Goal: Task Accomplishment & Management: Complete application form

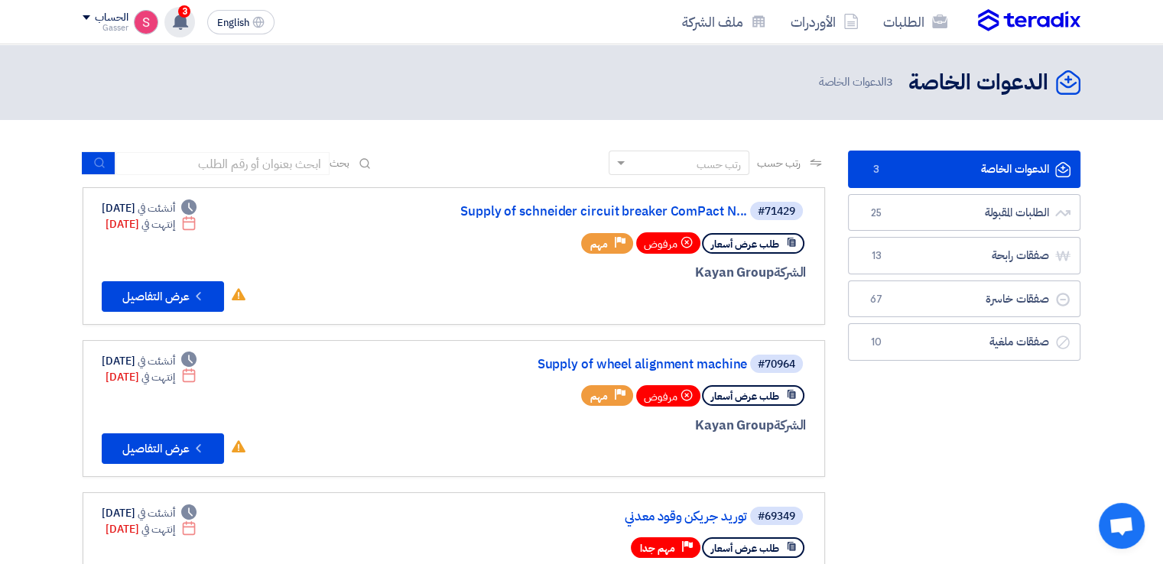
click at [176, 25] on use at bounding box center [180, 21] width 15 height 17
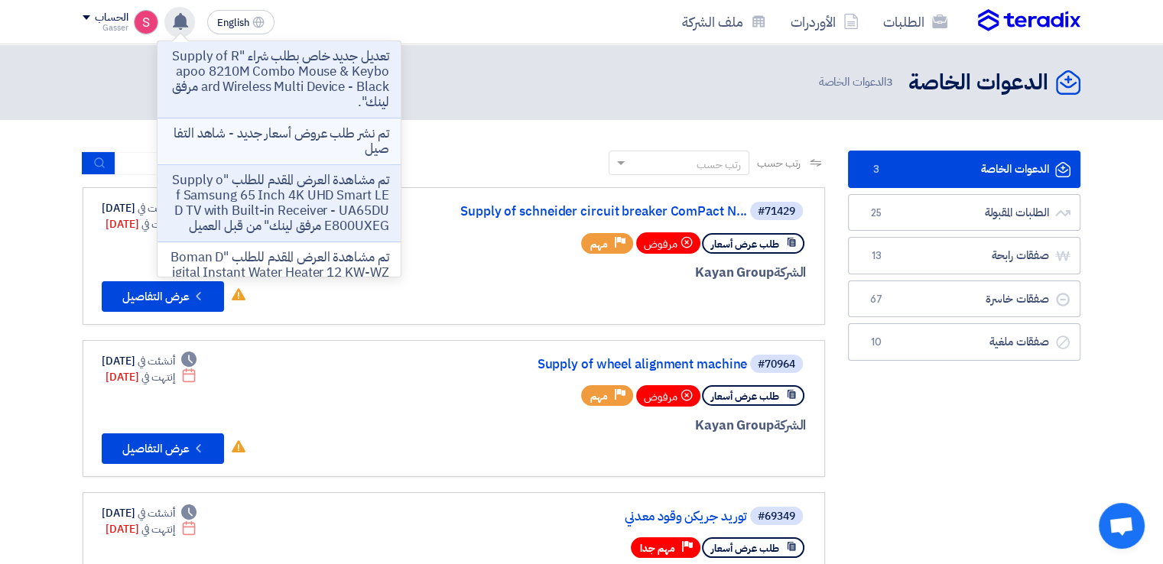
click at [337, 157] on li "تم نشر طلب عروض أسعار جديد - شاهد التفاصيل" at bounding box center [279, 142] width 243 height 47
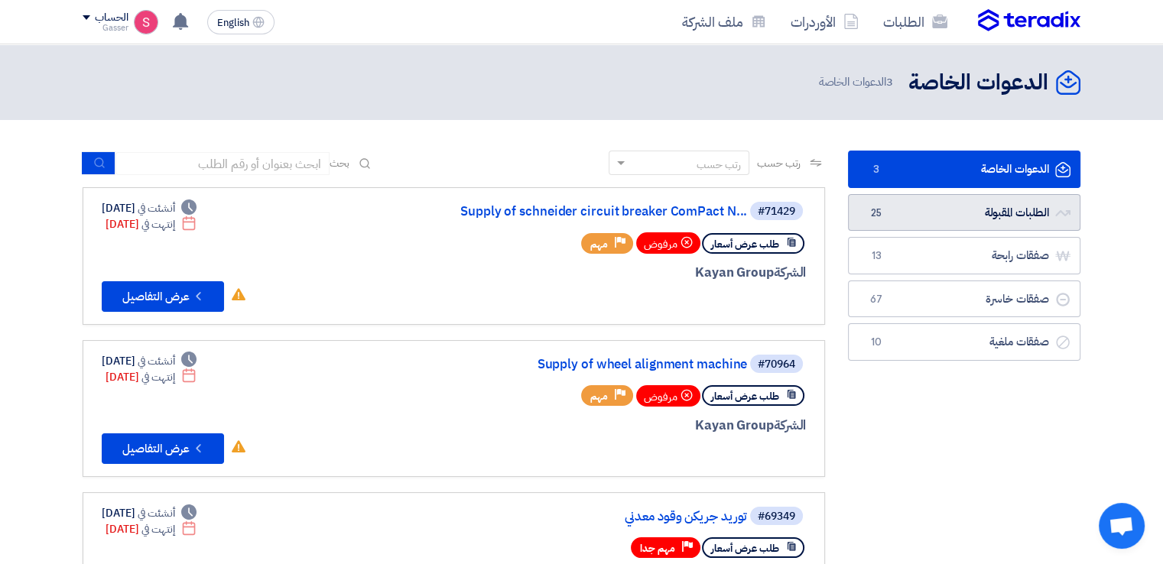
click at [909, 219] on link "الطلبات المقبولة الطلبات المقبولة 25" at bounding box center [964, 212] width 233 height 37
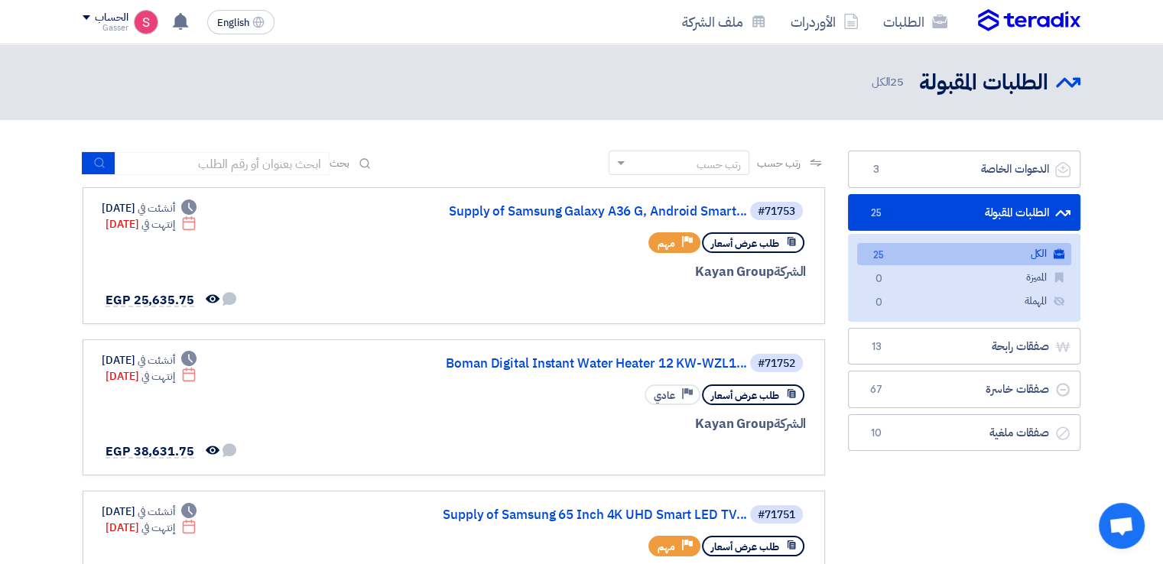
click at [946, 210] on link "الطلبات المقبولة الطلبات المقبولة 25" at bounding box center [964, 212] width 233 height 37
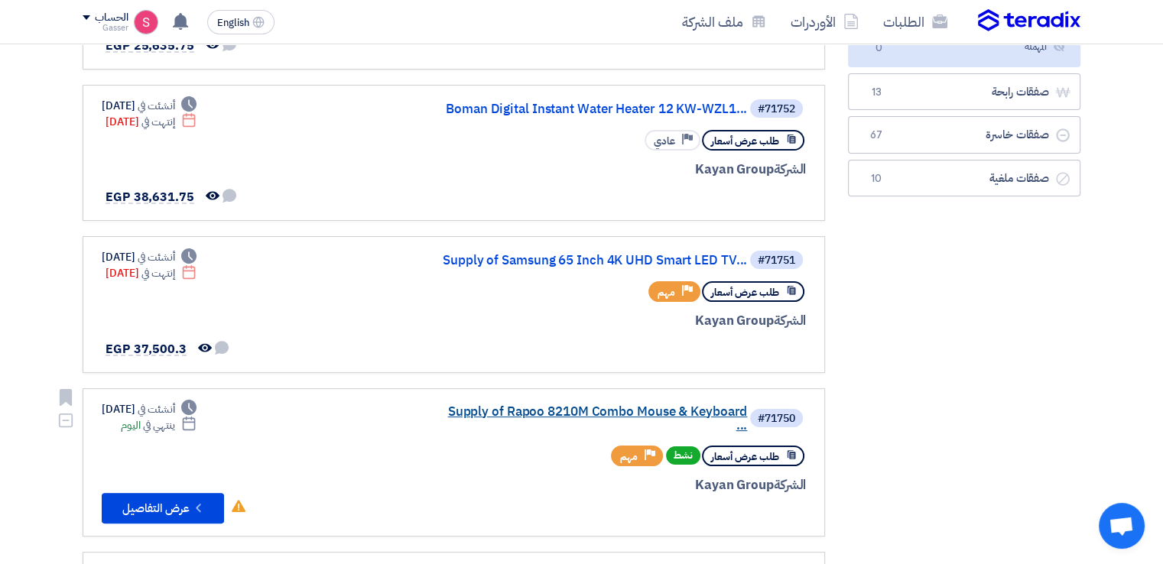
click at [676, 408] on link "Supply of Rapoo 8210M Combo Mouse & Keyboard ..." at bounding box center [594, 419] width 306 height 28
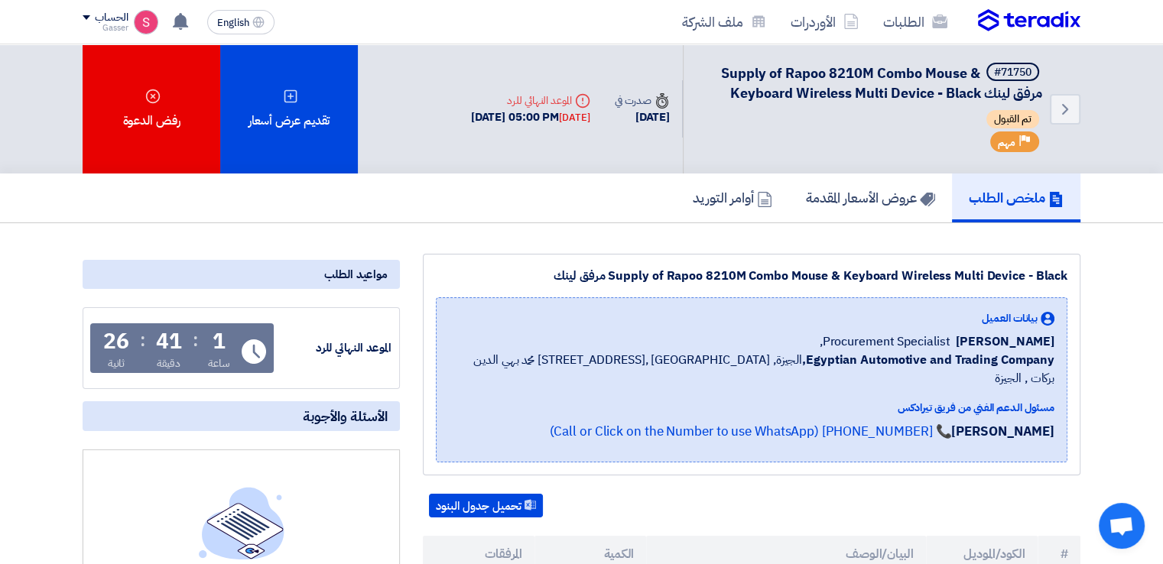
scroll to position [255, 0]
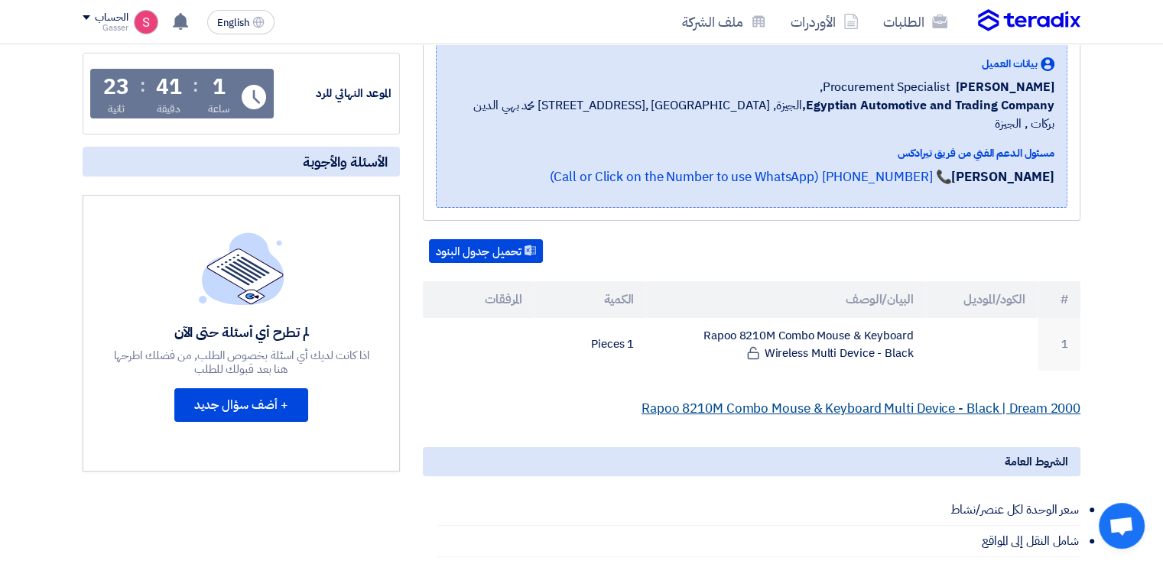
click at [857, 399] on link "Rapoo 8210M Combo Mouse & Keyboard Multi Device - Black | Dream 2000" at bounding box center [861, 408] width 439 height 19
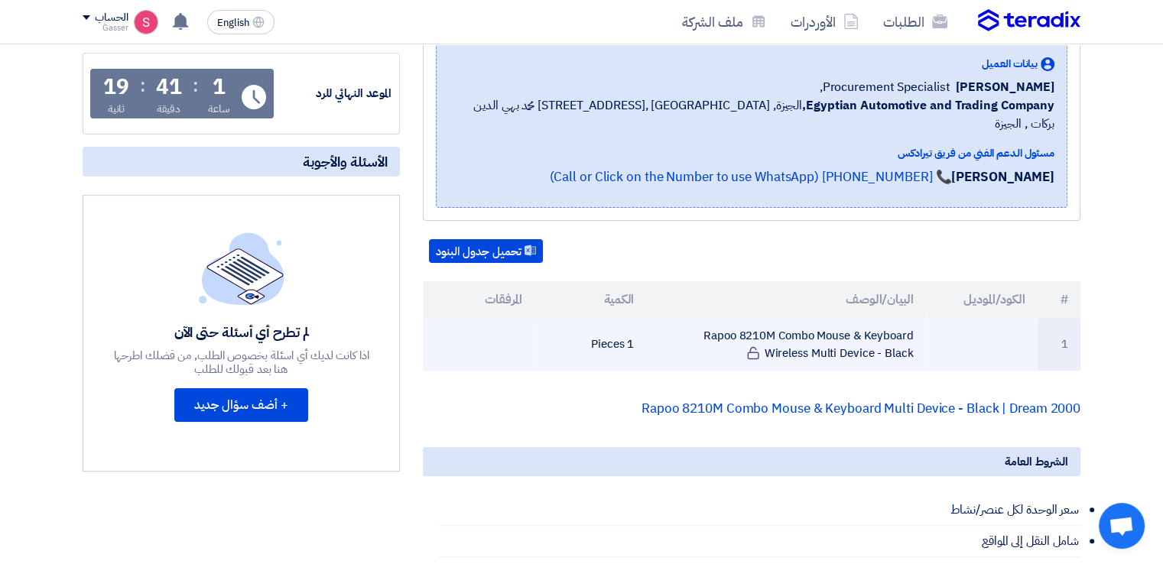
click at [823, 324] on td "Rapoo 8210M Combo Mouse & Keyboard Wireless Multi Device - Black" at bounding box center [785, 344] width 279 height 53
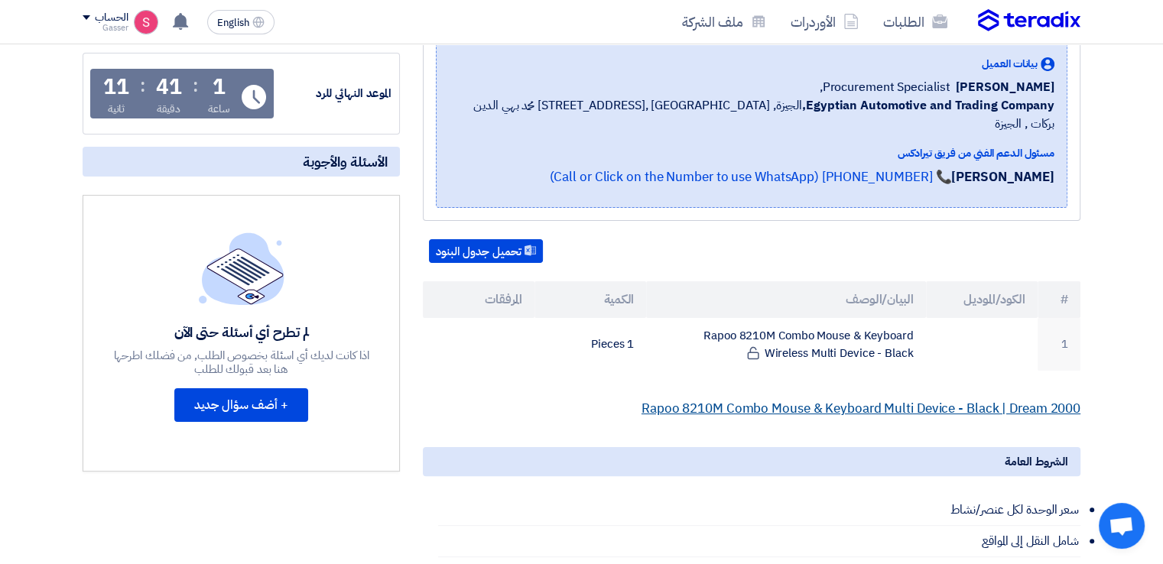
drag, startPoint x: 882, startPoint y: 383, endPoint x: 851, endPoint y: 392, distance: 31.7
click at [851, 399] on link "Rapoo 8210M Combo Mouse & Keyboard Multi Device - Black | Dream 2000" at bounding box center [861, 408] width 439 height 19
click at [847, 399] on link "Rapoo 8210M Combo Mouse & Keyboard Multi Device - Black | Dream 2000" at bounding box center [861, 408] width 439 height 19
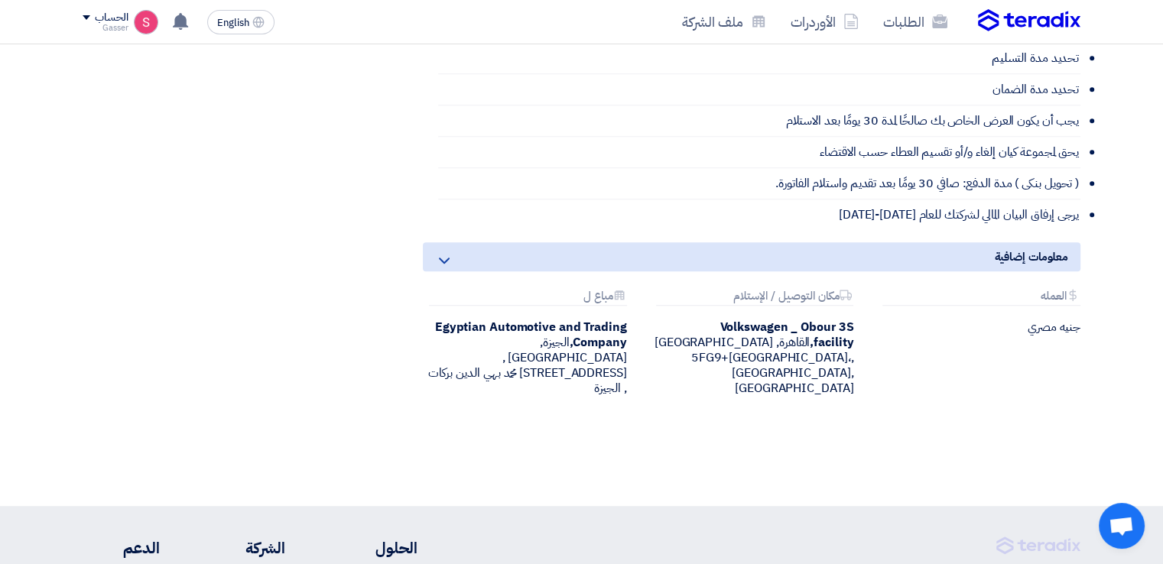
scroll to position [515, 0]
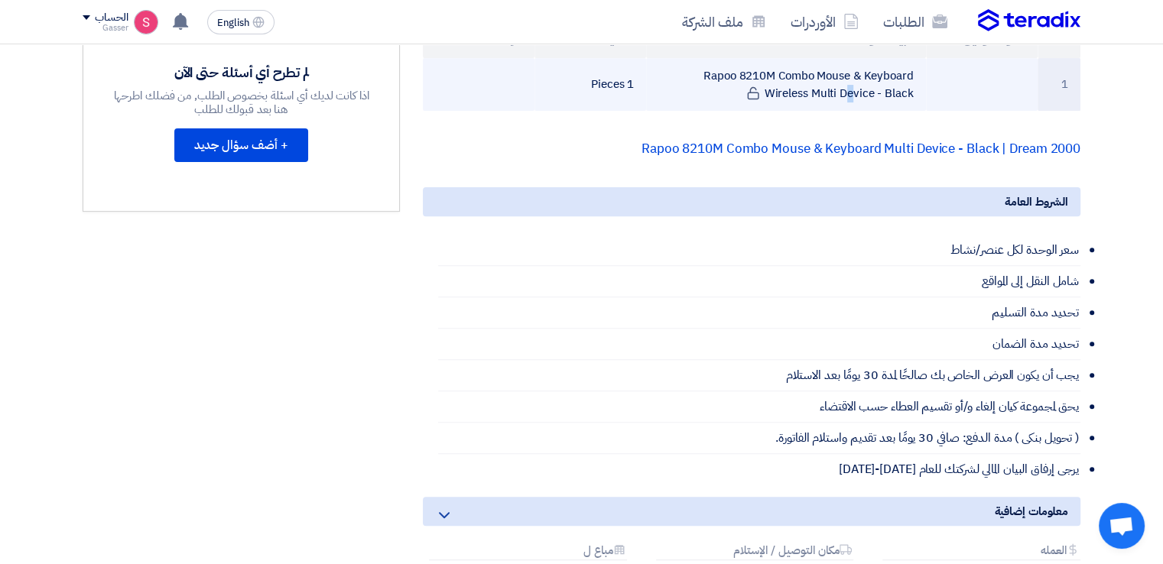
drag, startPoint x: 698, startPoint y: 50, endPoint x: 925, endPoint y: 84, distance: 229.0
click at [925, 84] on td "Rapoo 8210M Combo Mouse & Keyboard Wireless Multi Device - Black" at bounding box center [785, 84] width 279 height 53
click at [881, 58] on td "Rapoo 8210M Combo Mouse & Keyboard Wireless Multi Device - Black" at bounding box center [785, 84] width 279 height 53
click at [882, 58] on td "Rapoo 8210M Combo Mouse & Keyboard Wireless Multi Device - Black" at bounding box center [785, 84] width 279 height 53
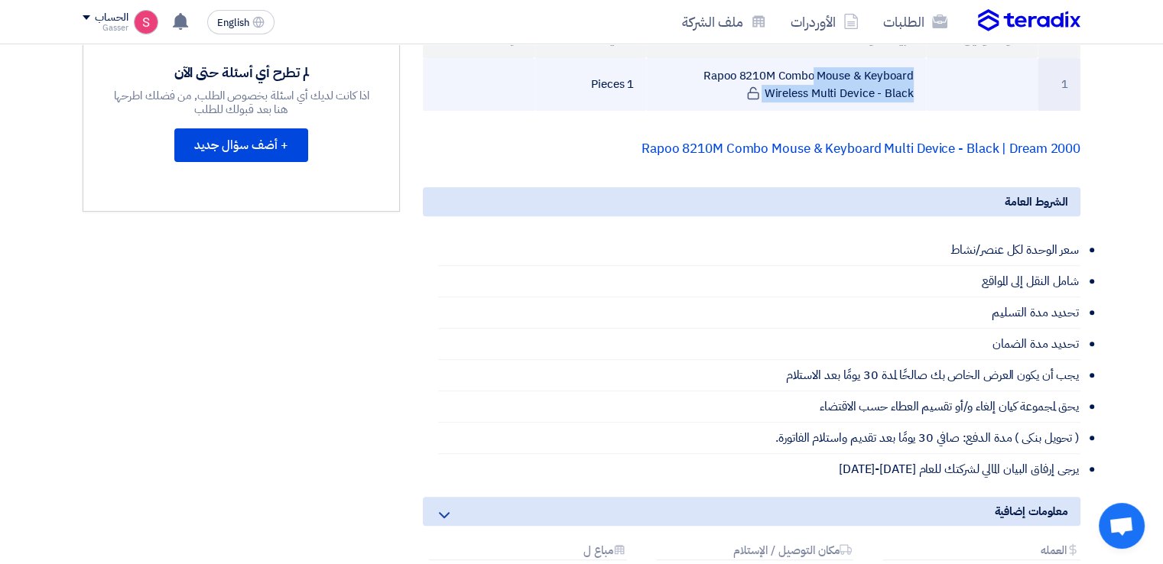
click at [882, 58] on td "Rapoo 8210M Combo Mouse & Keyboard Wireless Multi Device - Black" at bounding box center [785, 84] width 279 height 53
copy tr "Rapoo 8210M Combo Mouse & Keyboard Wireless Multi Device - Black"
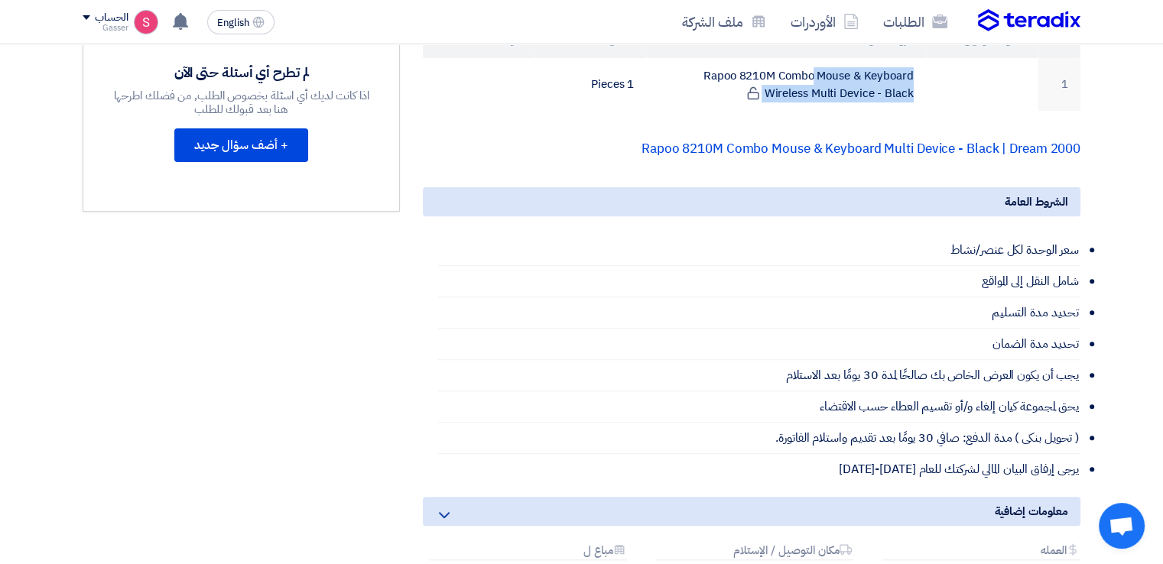
scroll to position [260, 0]
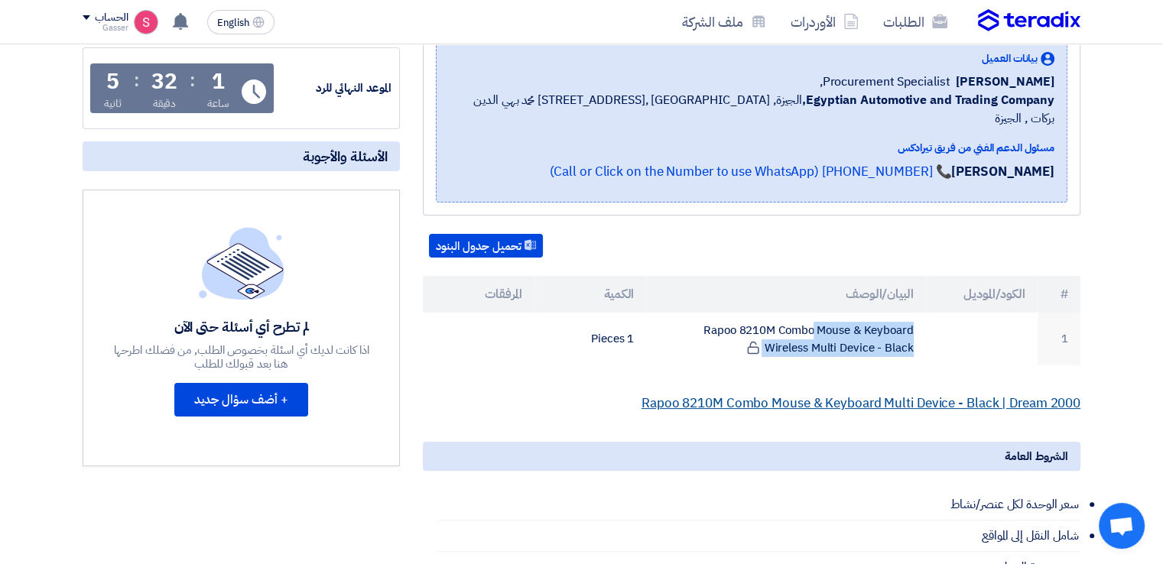
click at [792, 394] on link "Rapoo 8210M Combo Mouse & Keyboard Multi Device - Black | Dream 2000" at bounding box center [861, 403] width 439 height 19
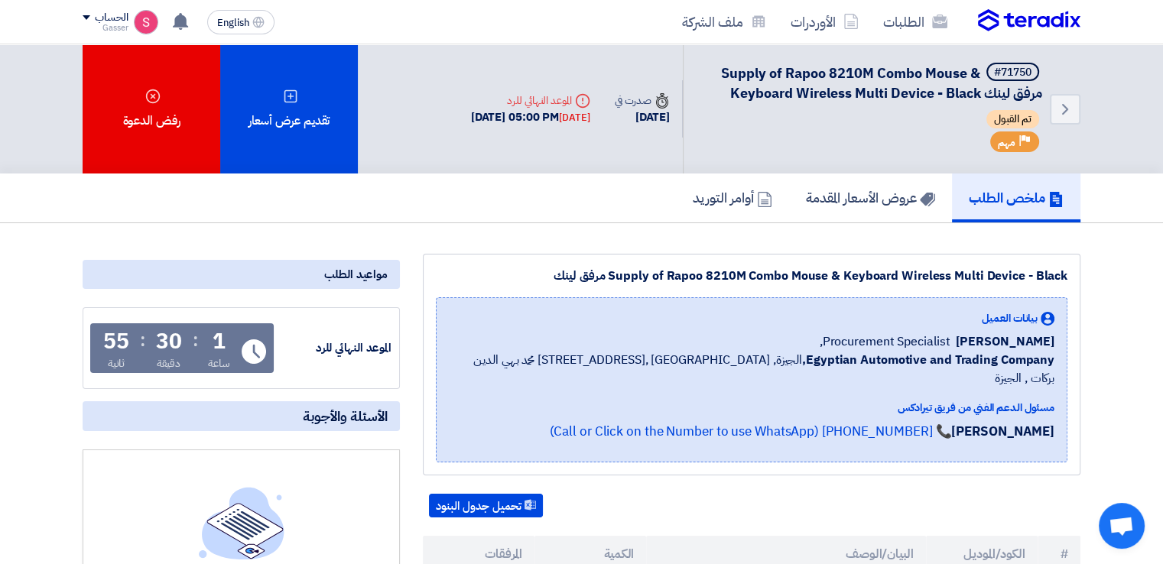
scroll to position [0, 0]
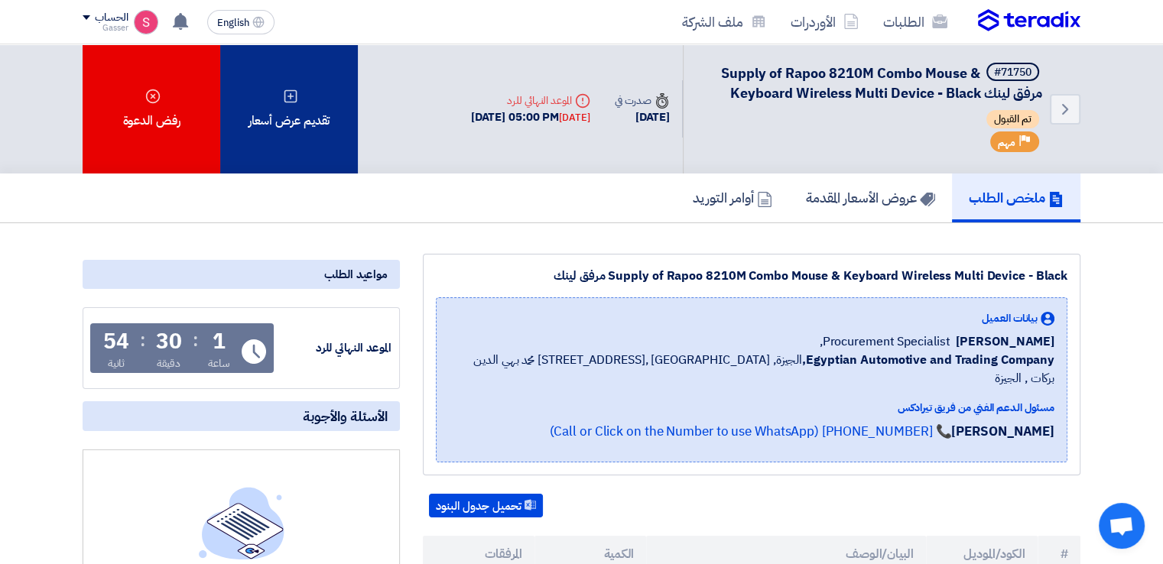
click at [304, 99] on div "تقديم عرض أسعار" at bounding box center [289, 108] width 138 height 129
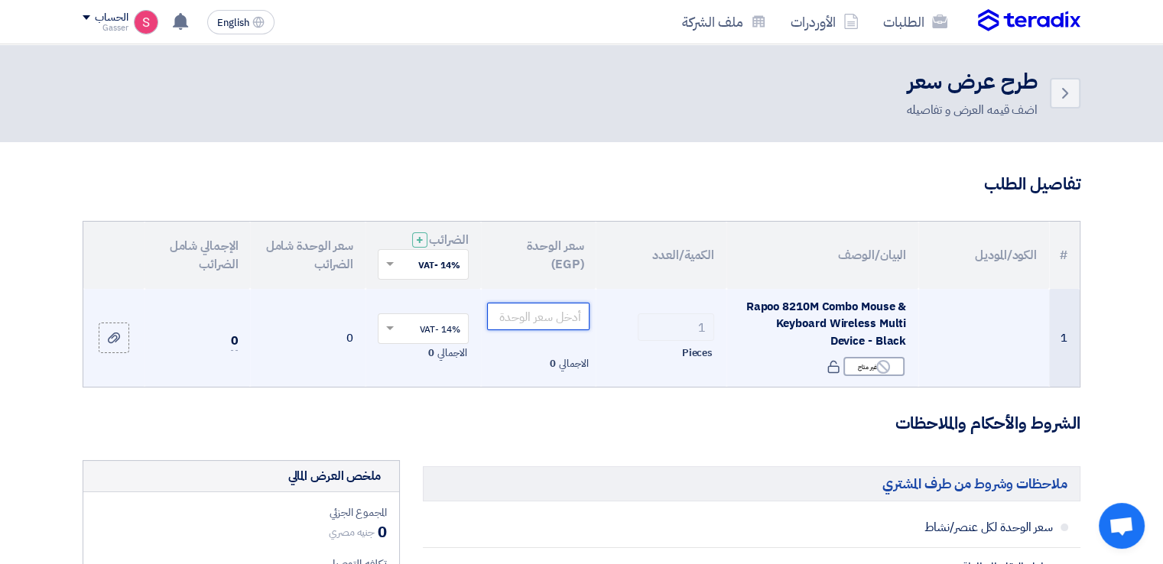
click at [552, 316] on input "number" at bounding box center [538, 317] width 103 height 28
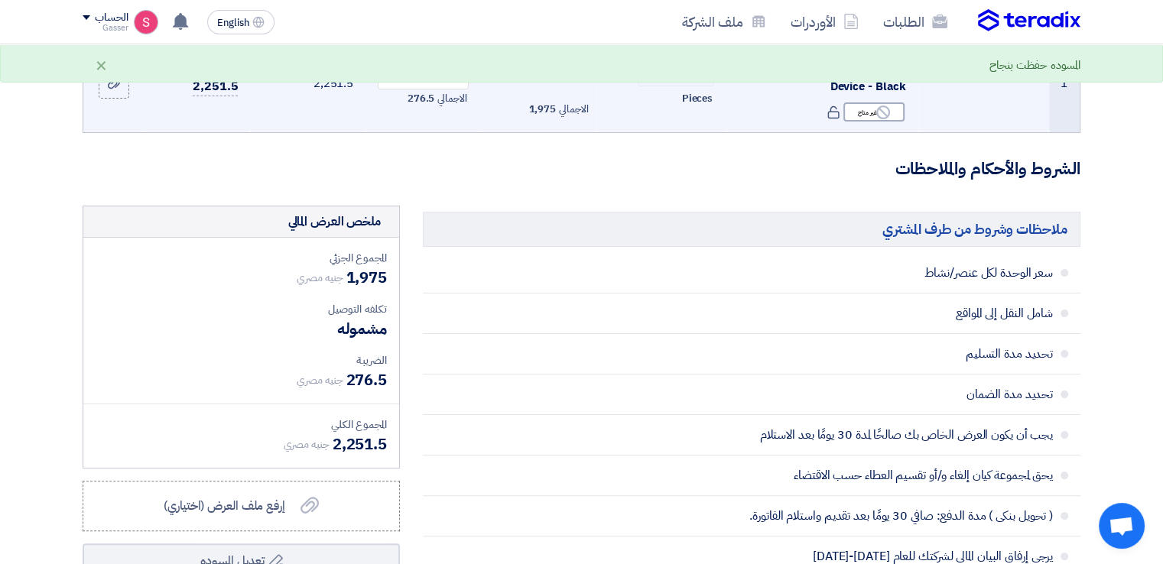
scroll to position [509, 0]
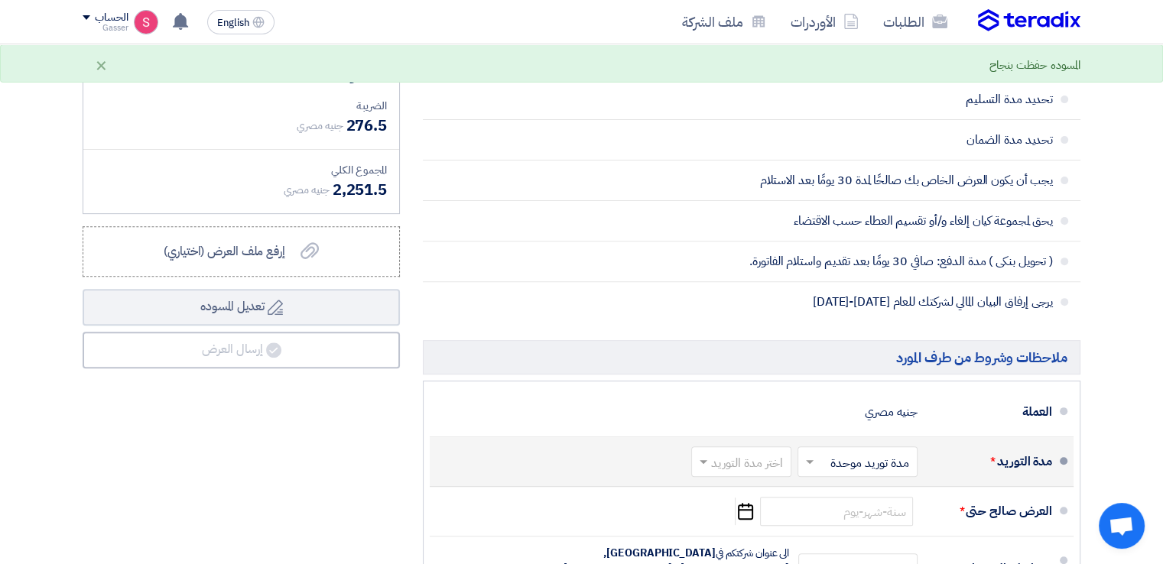
type input "1975"
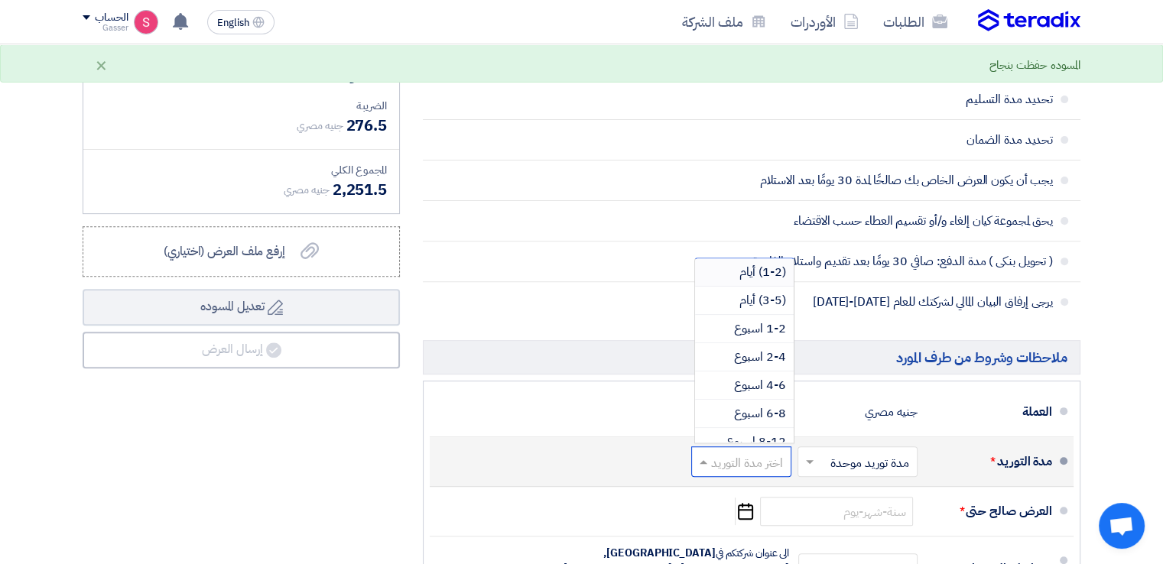
click at [754, 466] on input "text" at bounding box center [738, 464] width 93 height 22
click at [762, 348] on span "2-4 اسبوع" at bounding box center [760, 357] width 52 height 18
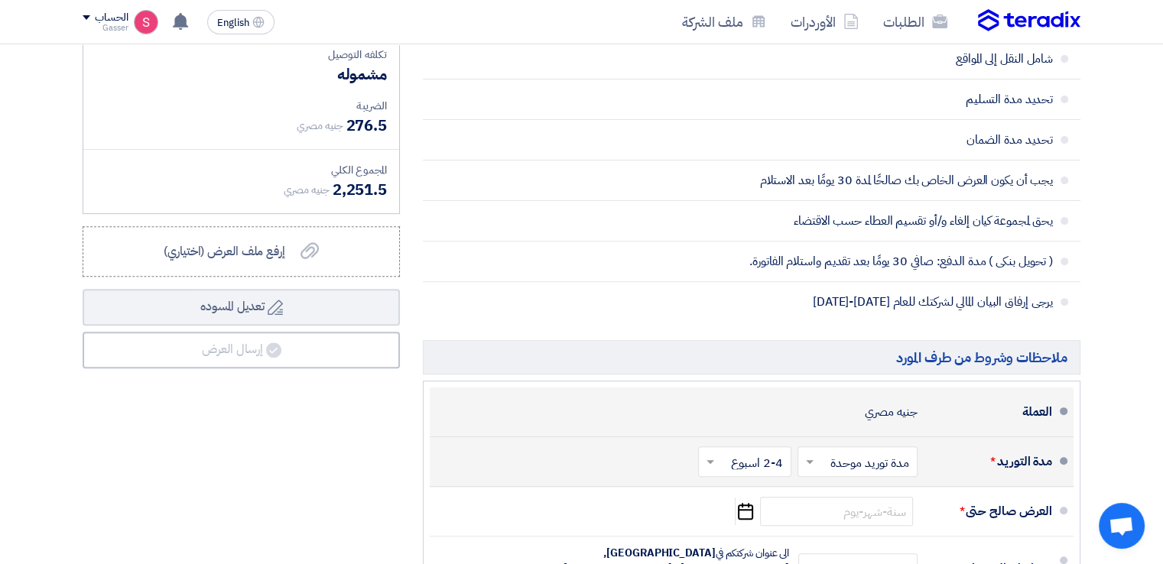
scroll to position [765, 0]
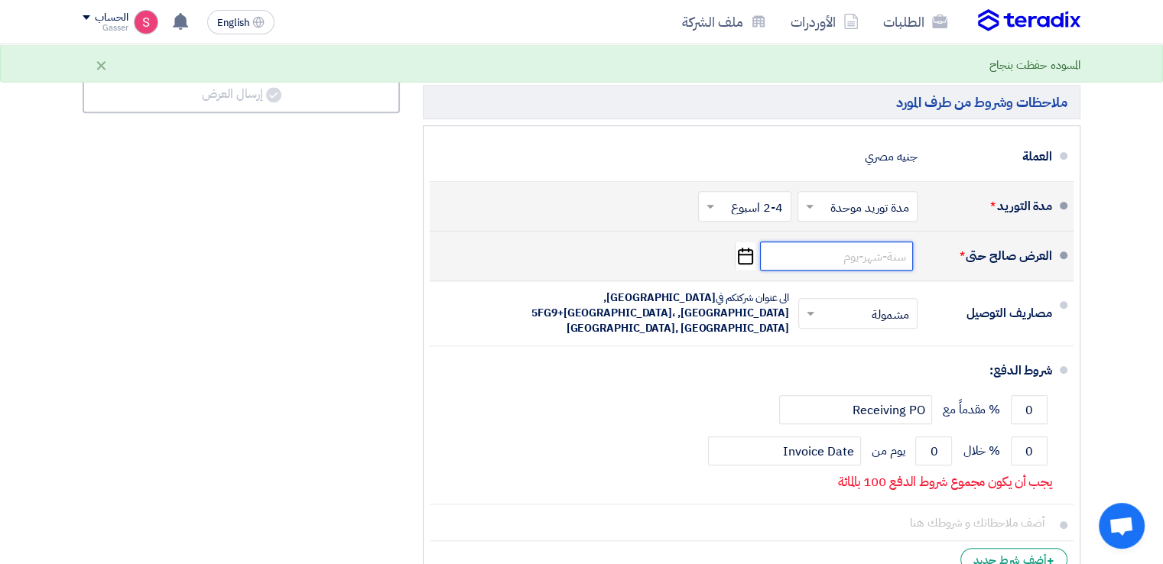
click at [851, 247] on input at bounding box center [836, 256] width 153 height 29
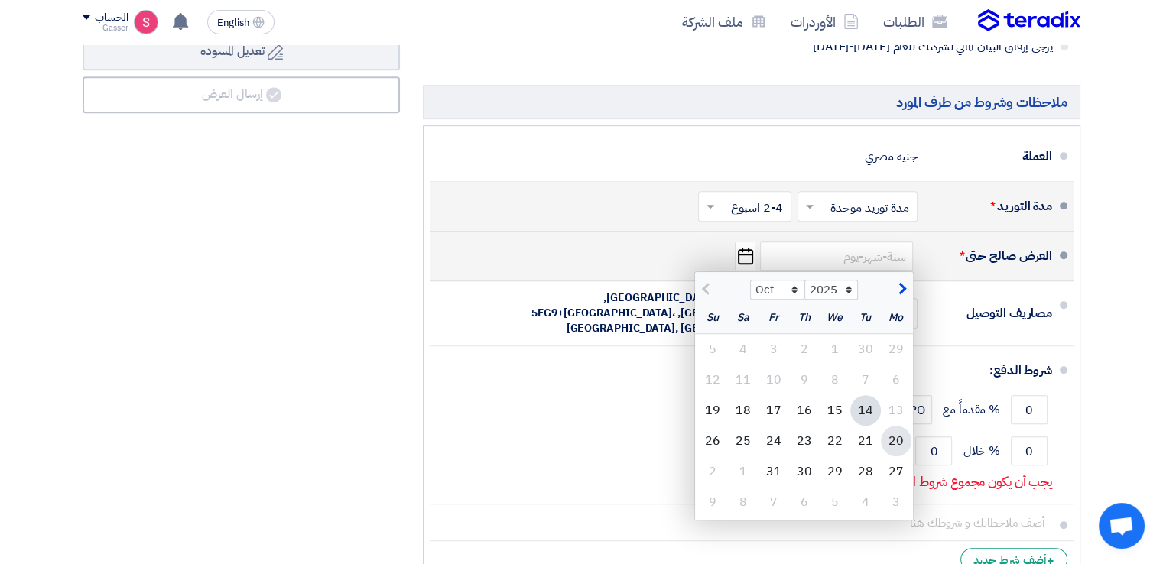
click at [882, 436] on div "20" at bounding box center [896, 441] width 31 height 31
type input "[DATE]"
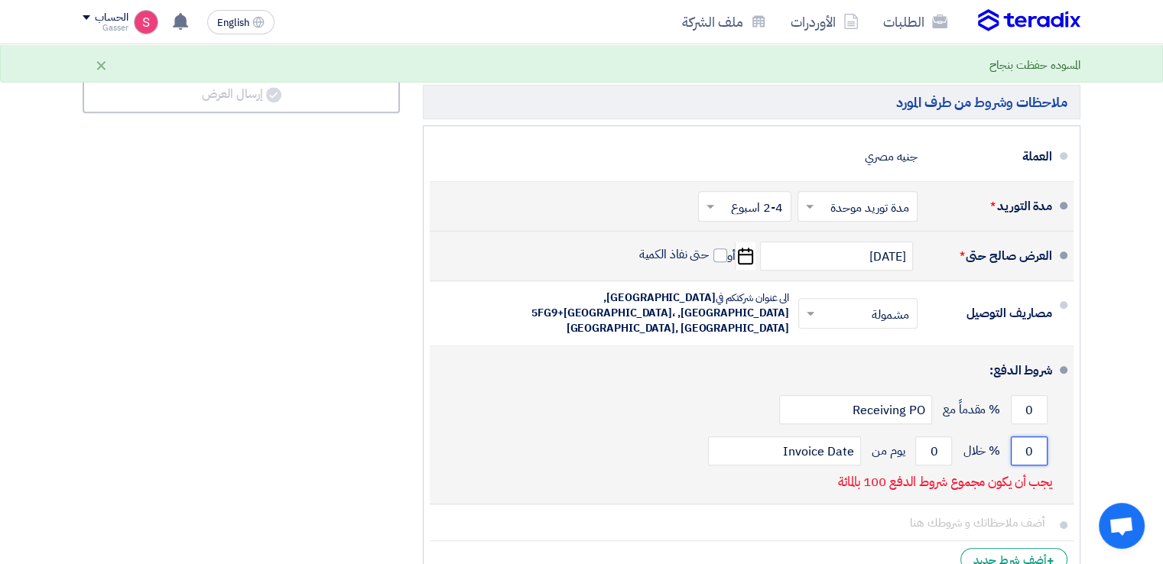
drag, startPoint x: 1038, startPoint y: 437, endPoint x: 1016, endPoint y: 432, distance: 22.7
click at [1016, 437] on input "0" at bounding box center [1029, 451] width 37 height 29
type input "100"
drag, startPoint x: 939, startPoint y: 437, endPoint x: 929, endPoint y: 438, distance: 10.8
click at [929, 438] on input "0" at bounding box center [934, 451] width 37 height 29
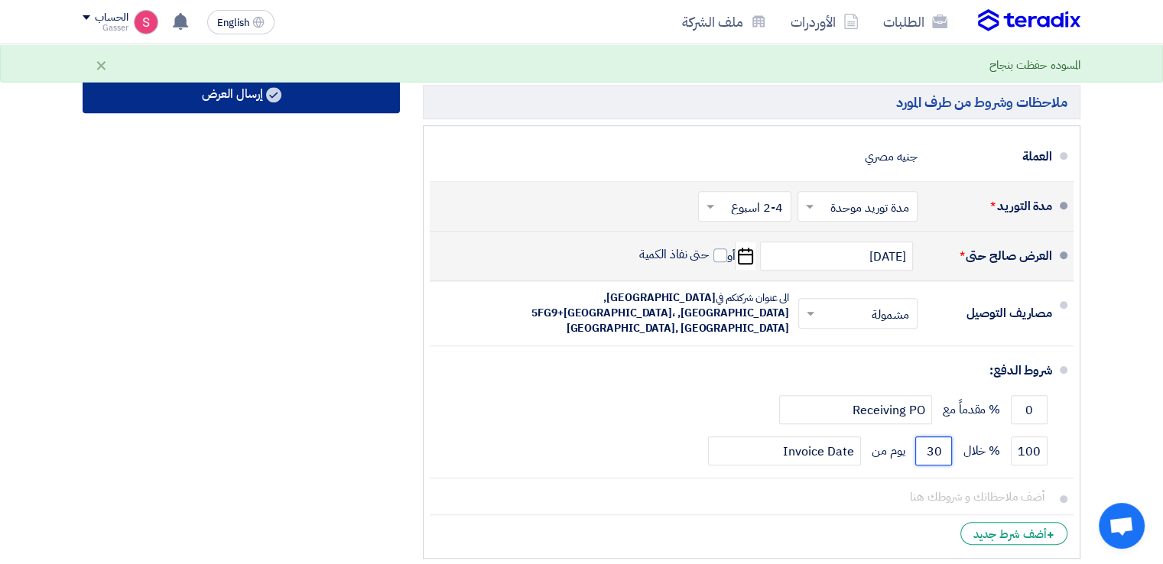
type input "30"
click at [222, 83] on button "إرسال العرض" at bounding box center [241, 94] width 317 height 37
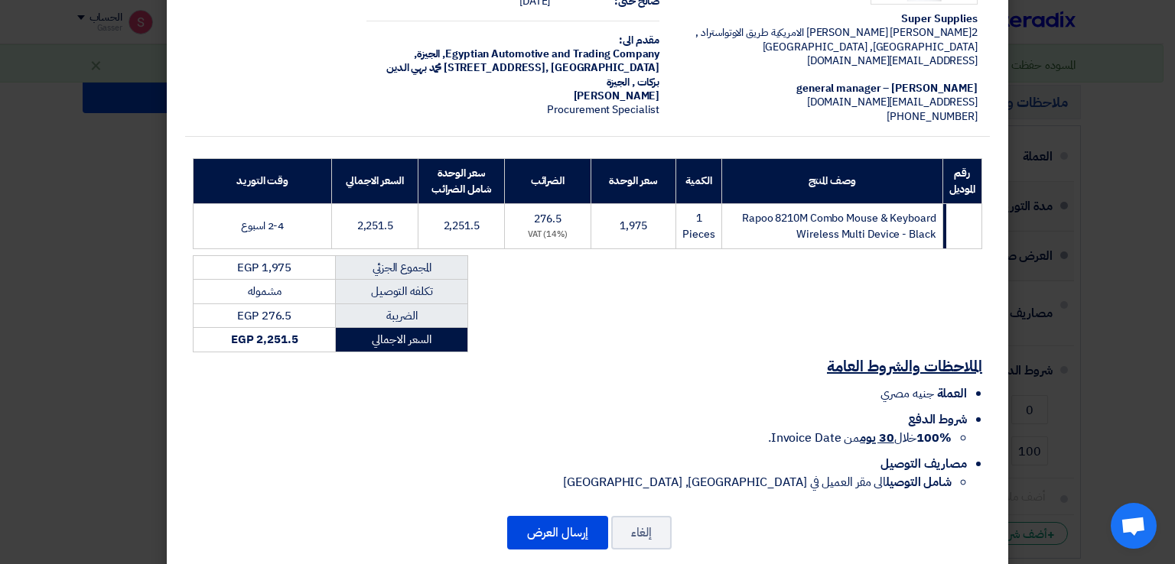
scroll to position [130, 0]
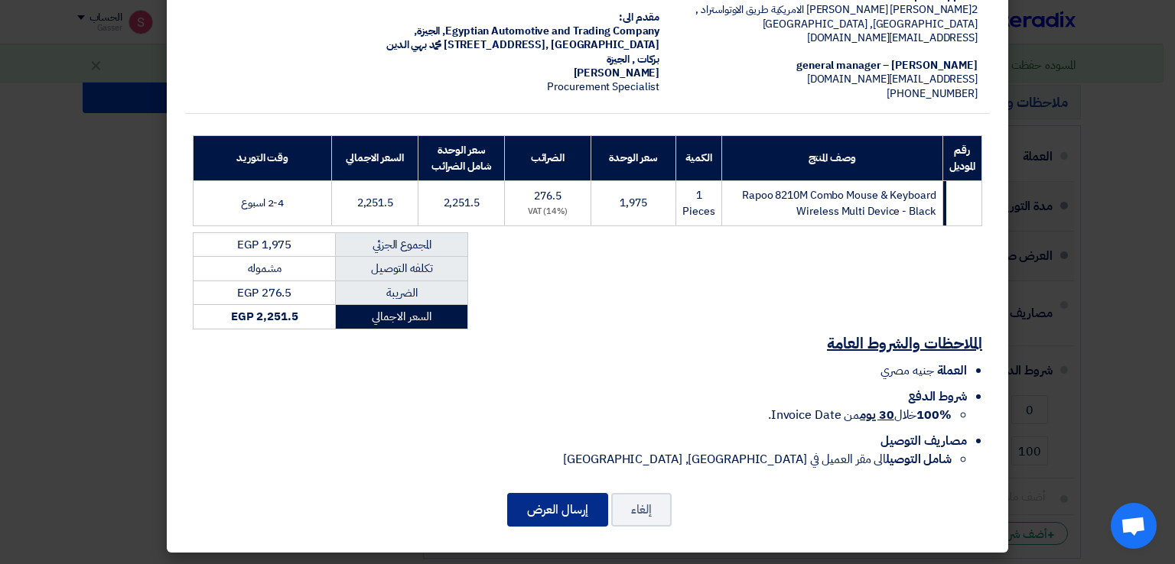
click at [568, 506] on button "إرسال العرض" at bounding box center [557, 510] width 101 height 34
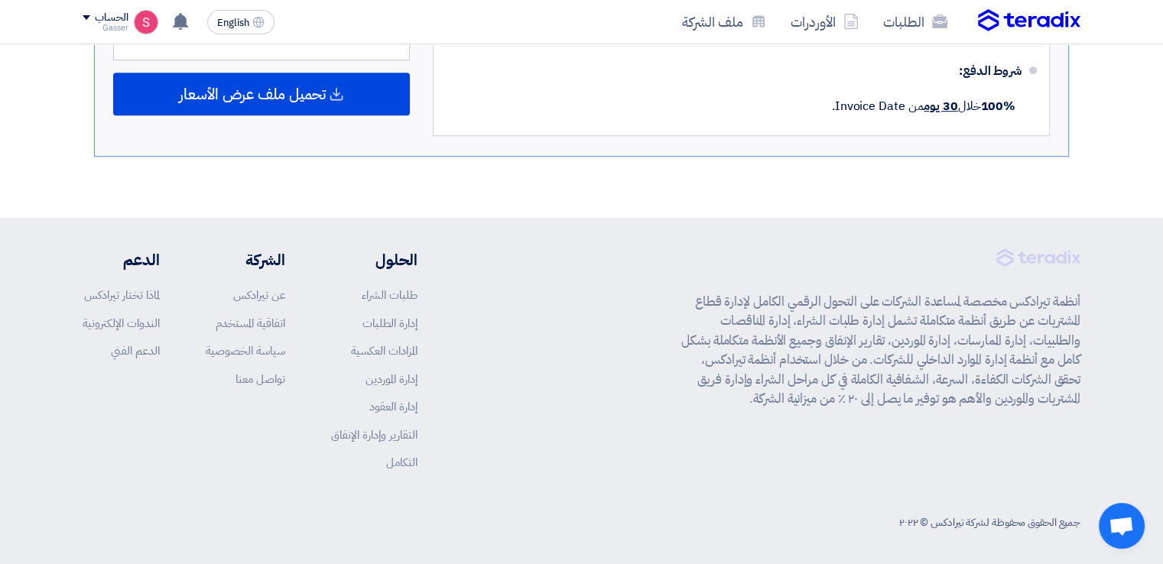
scroll to position [587, 0]
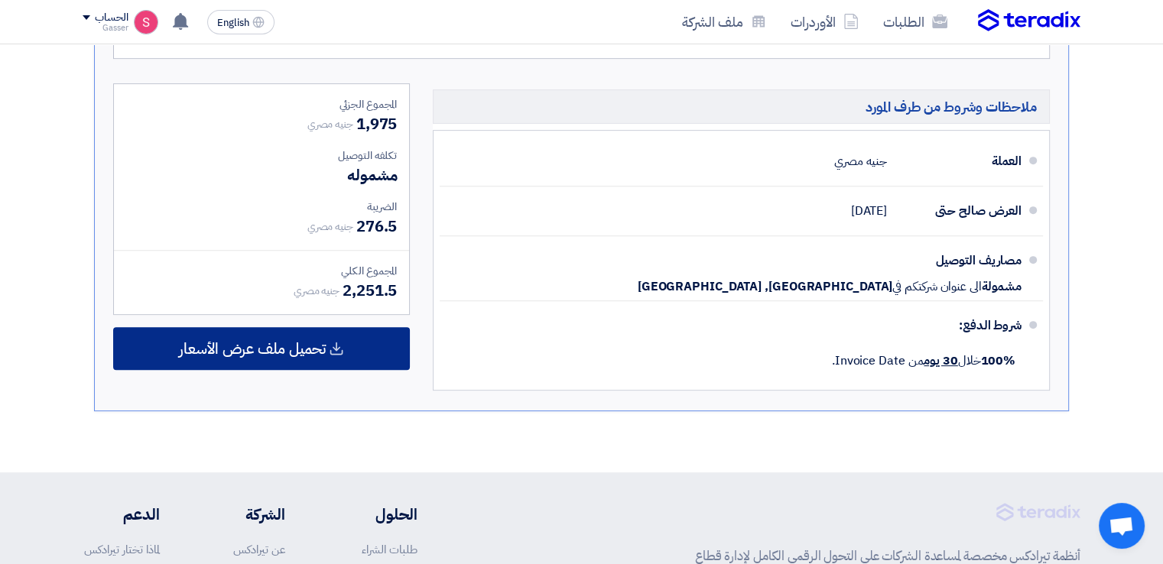
click at [270, 345] on span "تحميل ملف عرض الأسعار" at bounding box center [252, 349] width 147 height 14
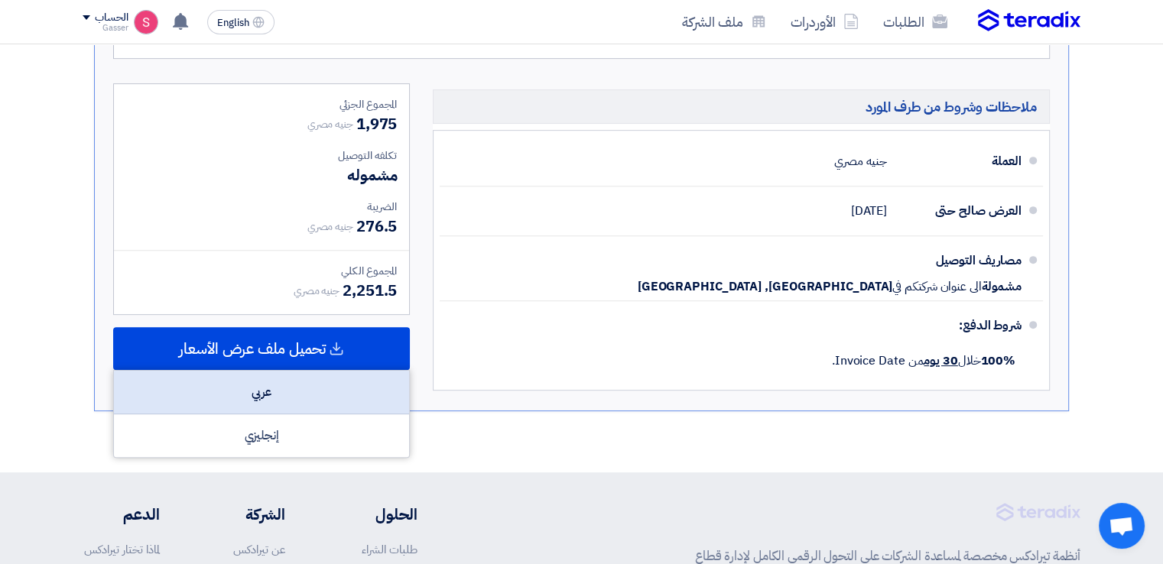
click at [310, 374] on div "عربي" at bounding box center [261, 393] width 295 height 44
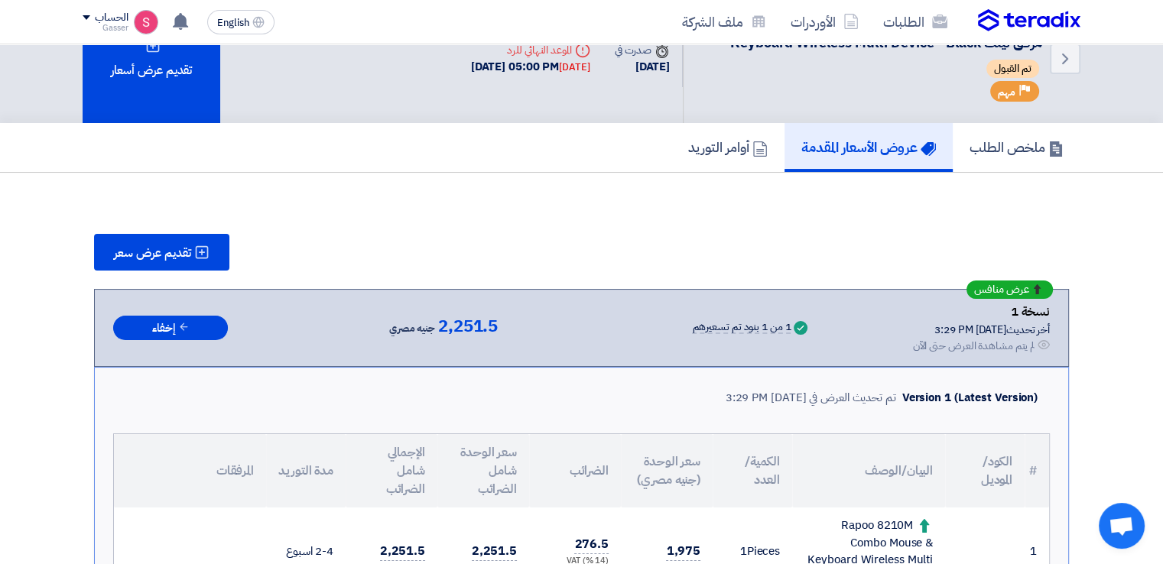
scroll to position [0, 0]
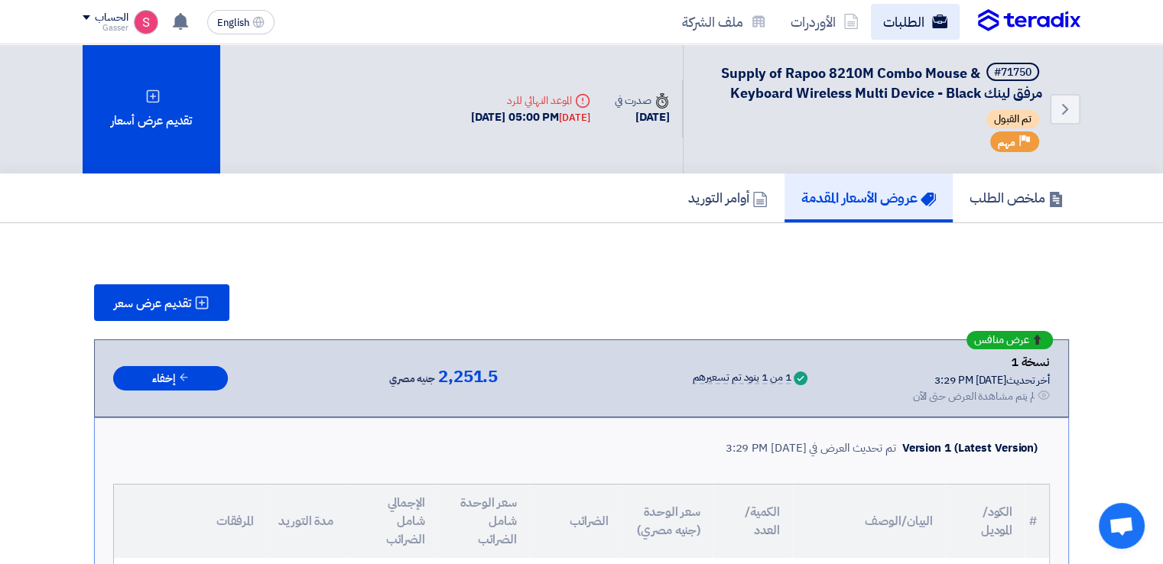
click at [922, 19] on link "الطلبات" at bounding box center [915, 22] width 89 height 36
